Goal: Task Accomplishment & Management: Manage account settings

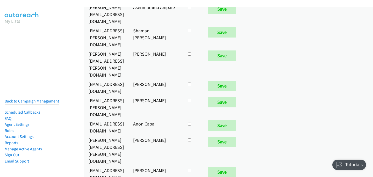
scroll to position [2157, 0]
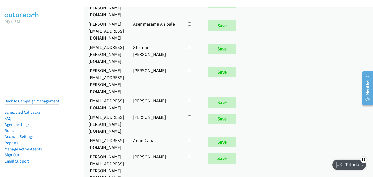
checkbox input "true"
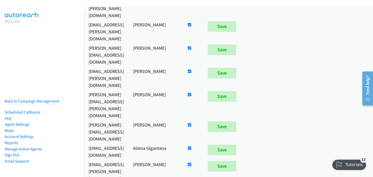
scroll to position [154, 0]
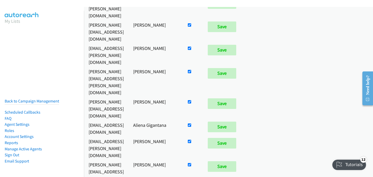
checkbox input "false"
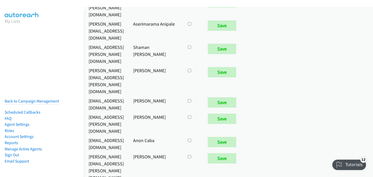
checkbox input "true"
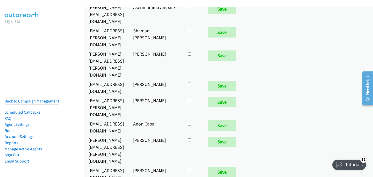
scroll to position [2157, 0]
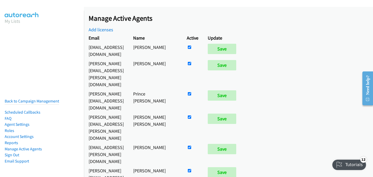
scroll to position [380, 0]
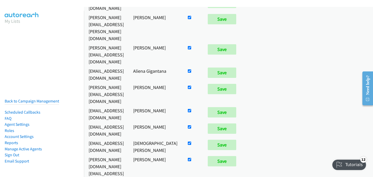
checkbox input "false"
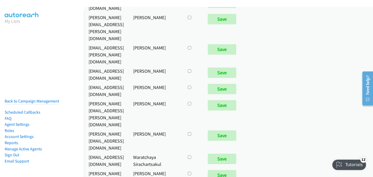
scroll to position [2770, 0]
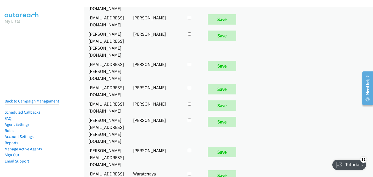
checkbox input "true"
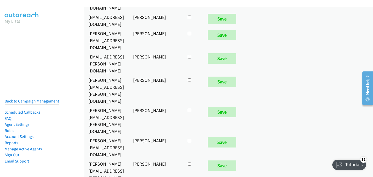
scroll to position [1958, 0]
